Goal: Task Accomplishment & Management: Manage account settings

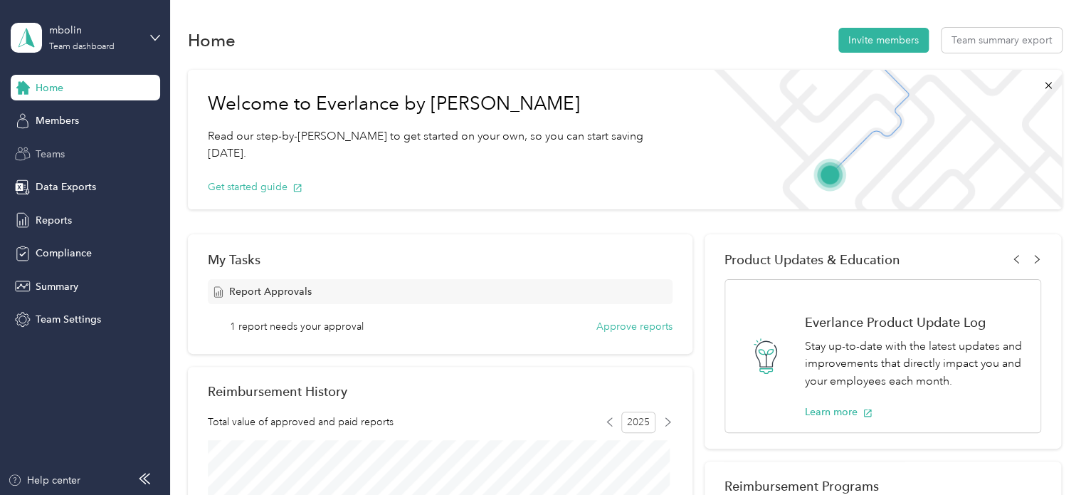
click at [38, 153] on span "Teams" at bounding box center [50, 154] width 29 height 15
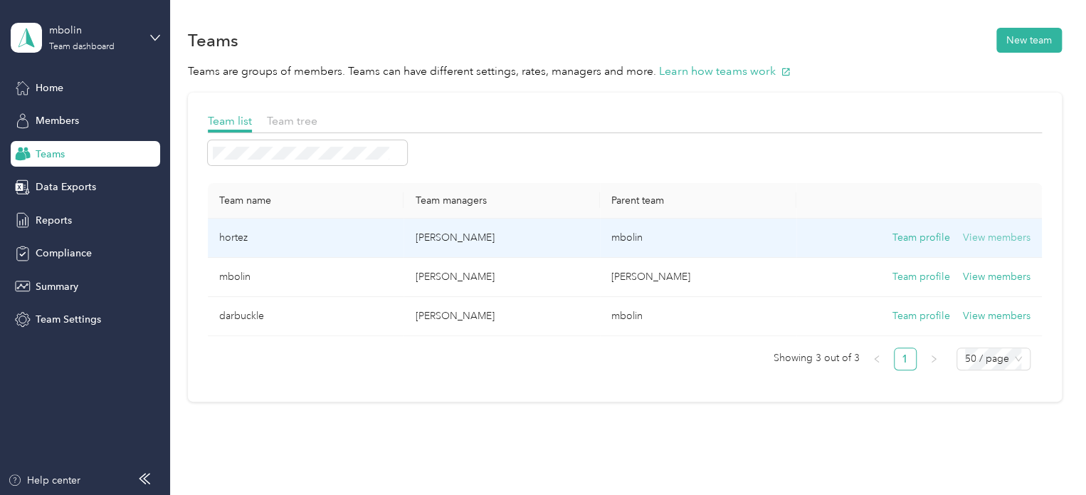
click at [993, 238] on button "View members" at bounding box center [997, 238] width 68 height 16
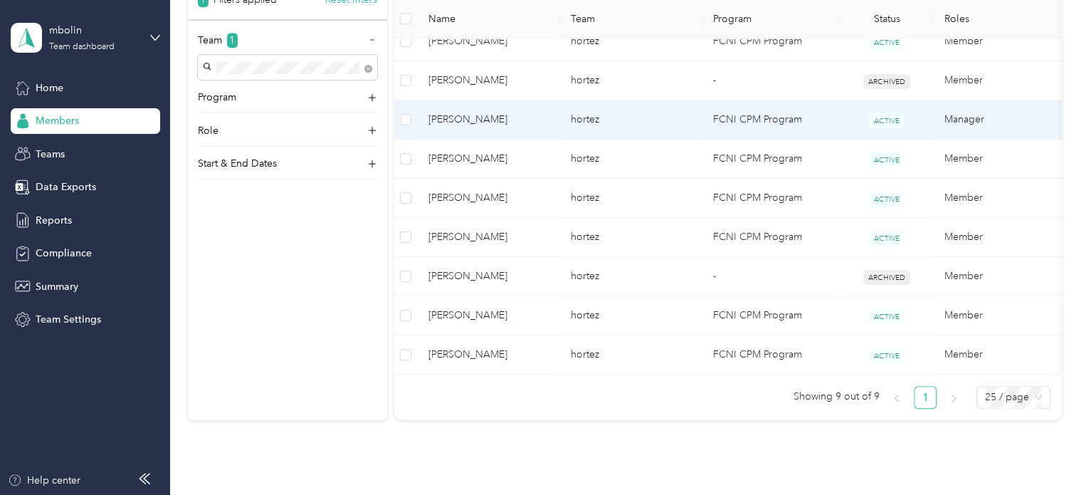
scroll to position [427, 0]
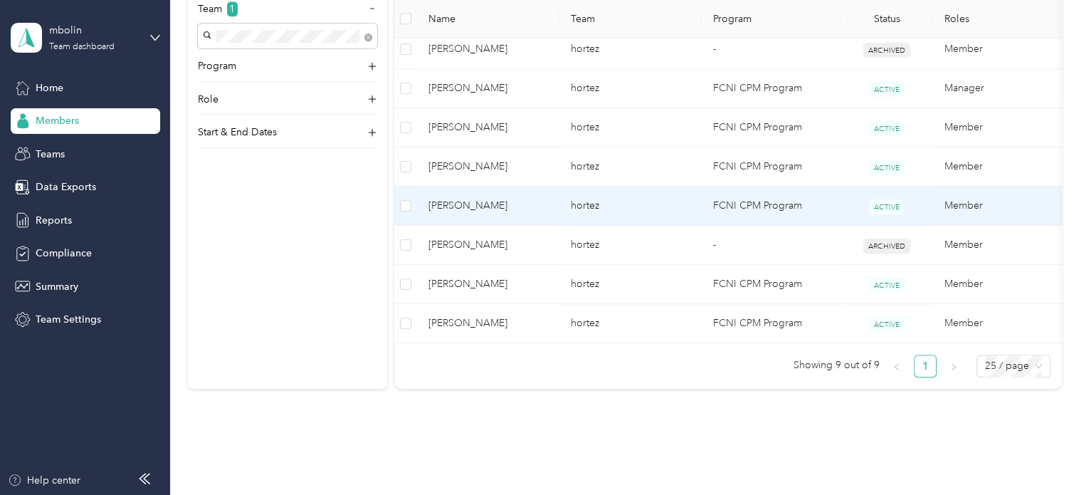
click at [509, 204] on span "[PERSON_NAME]" at bounding box center [488, 206] width 120 height 16
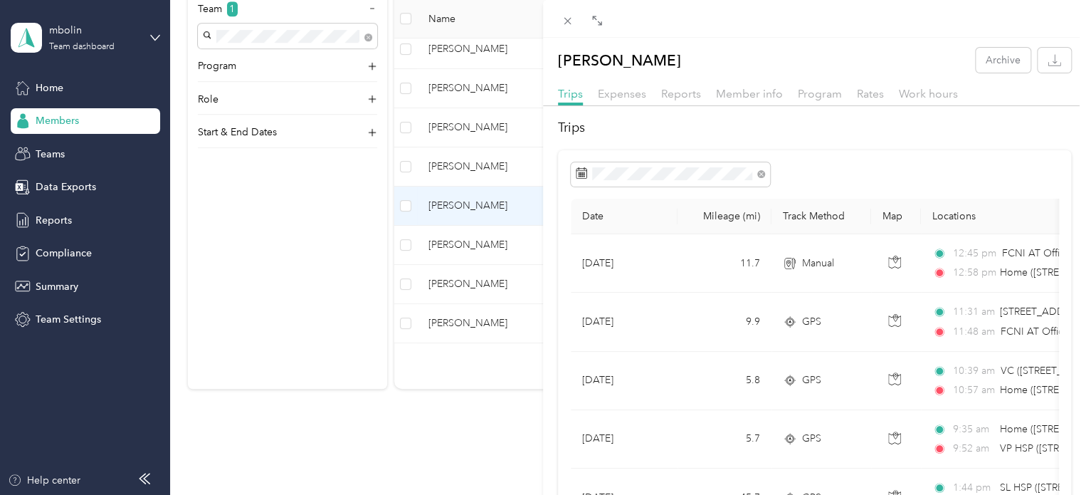
click at [709, 28] on div at bounding box center [814, 19] width 543 height 38
click at [565, 19] on icon at bounding box center [567, 21] width 7 height 7
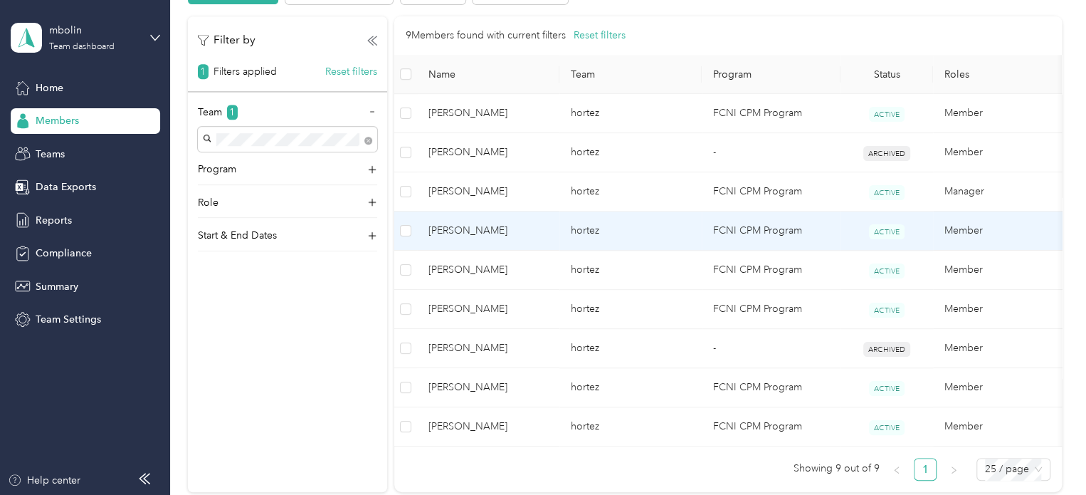
scroll to position [356, 0]
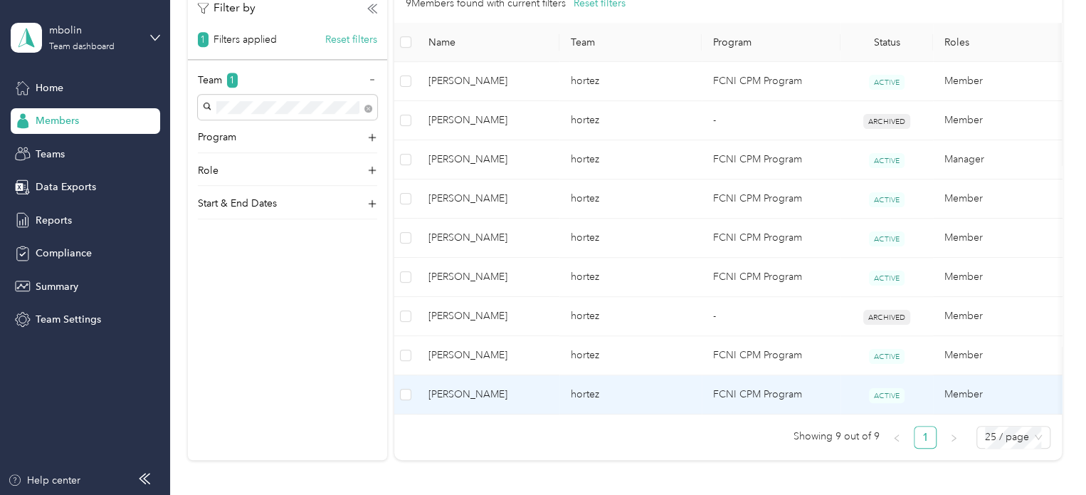
click at [529, 396] on span "[PERSON_NAME]" at bounding box center [488, 394] width 120 height 16
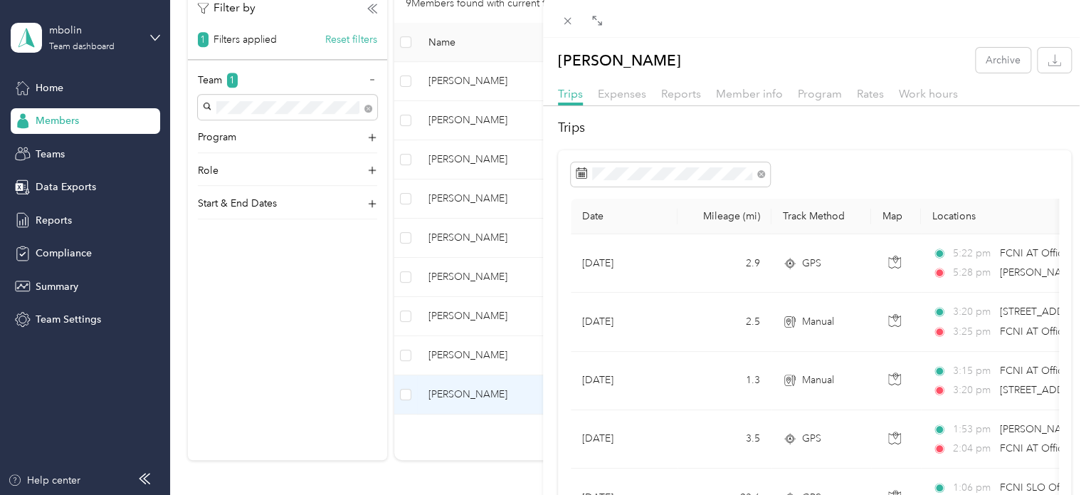
click at [456, 191] on div "[PERSON_NAME] Archive Trips Expenses Reports Member info Program Rates Work hou…" at bounding box center [543, 247] width 1086 height 495
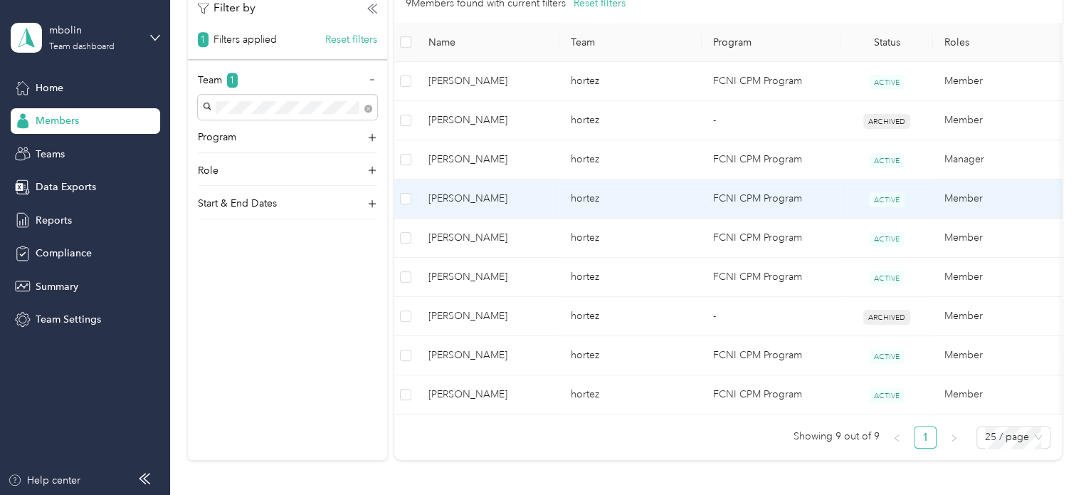
click at [518, 191] on span "[PERSON_NAME]" at bounding box center [488, 199] width 120 height 16
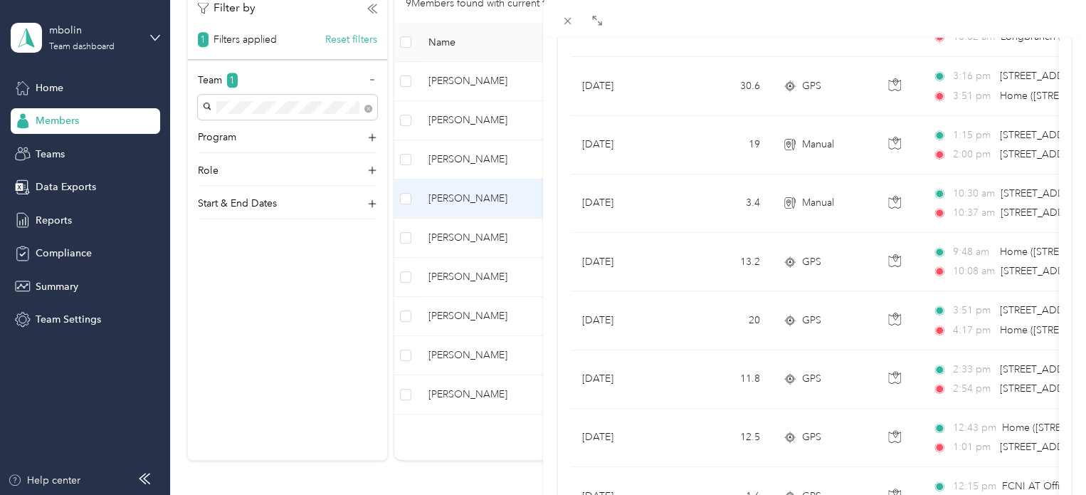
scroll to position [1320, 0]
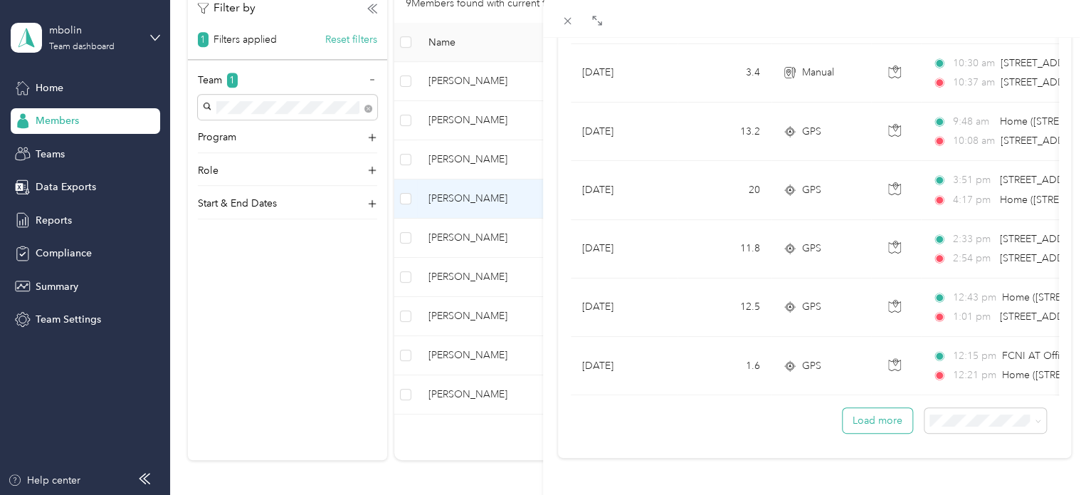
click at [868, 418] on button "Load more" at bounding box center [878, 420] width 70 height 25
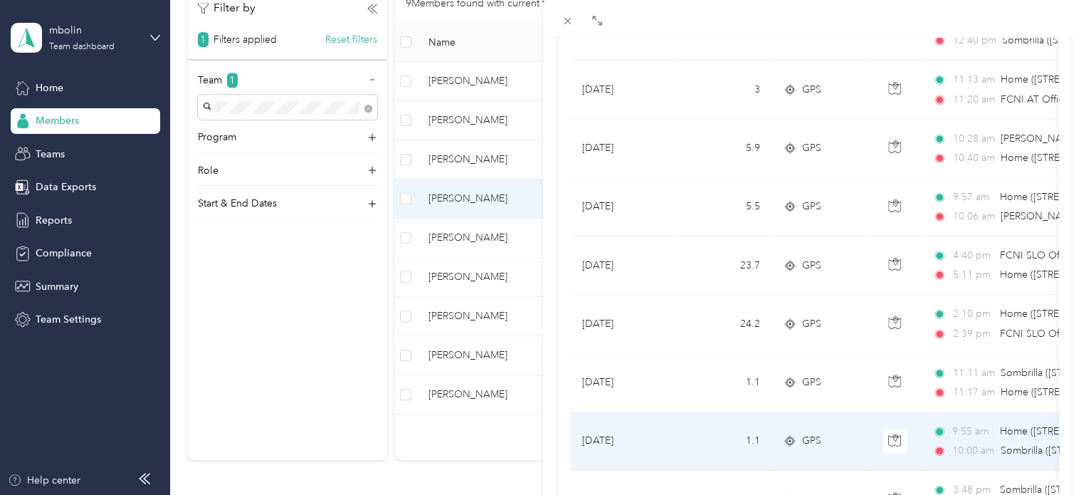
scroll to position [537, 0]
